Goal: Navigation & Orientation: Find specific page/section

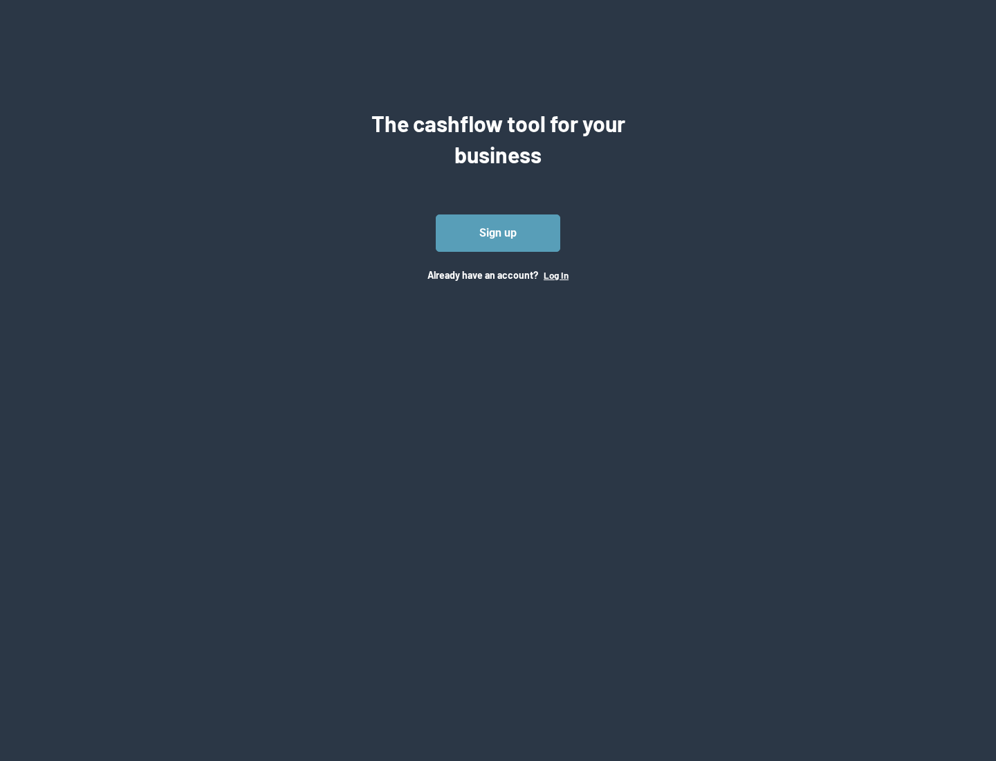
click at [555, 275] on button "Log In" at bounding box center [556, 275] width 25 height 11
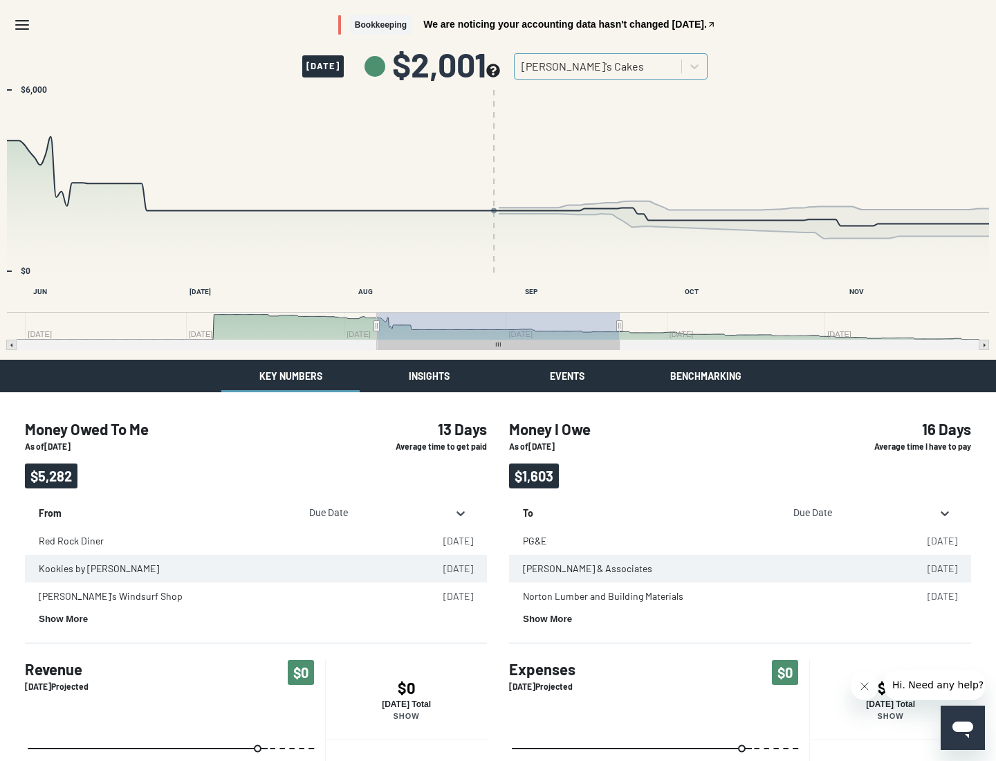
click at [429, 376] on button "Insights" at bounding box center [429, 376] width 138 height 33
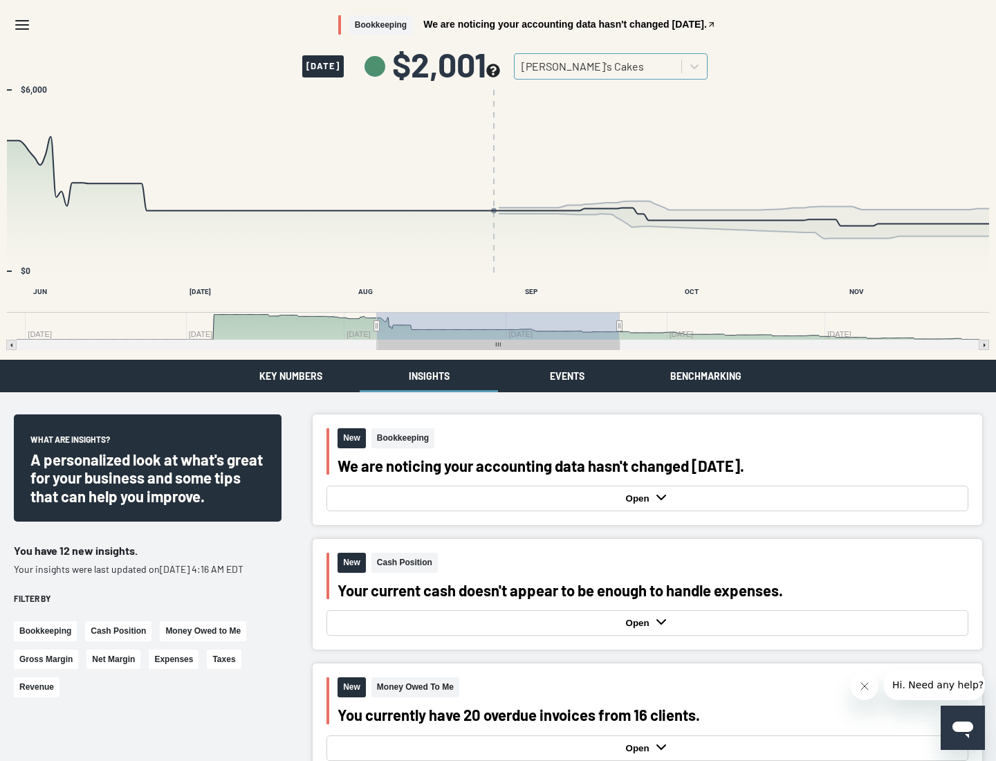
click at [567, 376] on button "Events" at bounding box center [567, 376] width 138 height 33
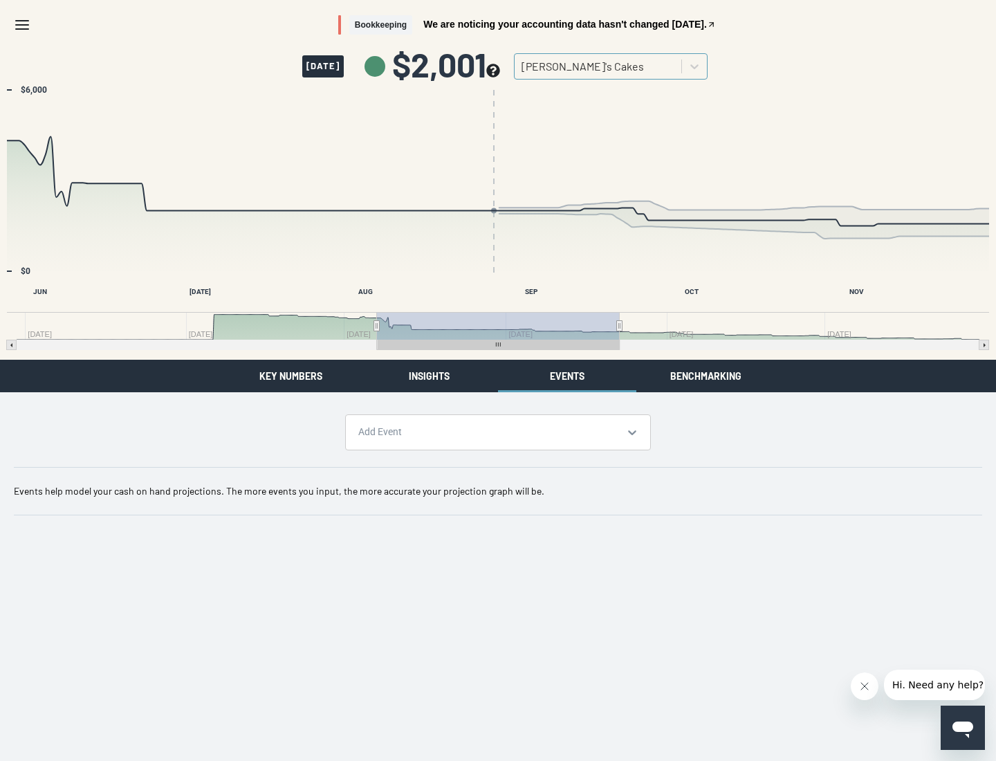
click at [705, 376] on button "Benchmarking" at bounding box center [705, 376] width 138 height 33
